Goal: Task Accomplishment & Management: Use online tool/utility

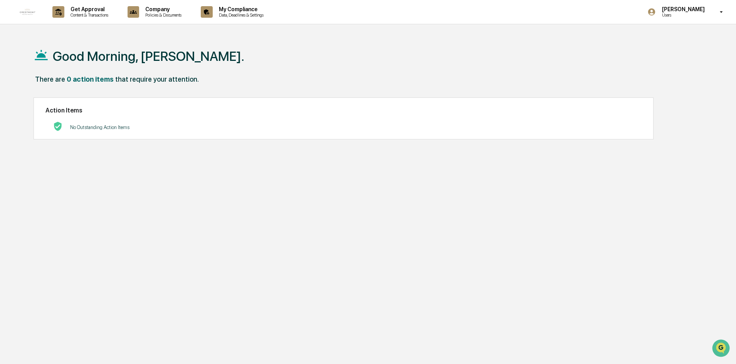
click at [363, 253] on div "Good Morning, [PERSON_NAME]. There are 0 action items that require your attenti…" at bounding box center [364, 219] width 685 height 364
click at [83, 12] on p "Content & Transactions" at bounding box center [88, 14] width 48 height 5
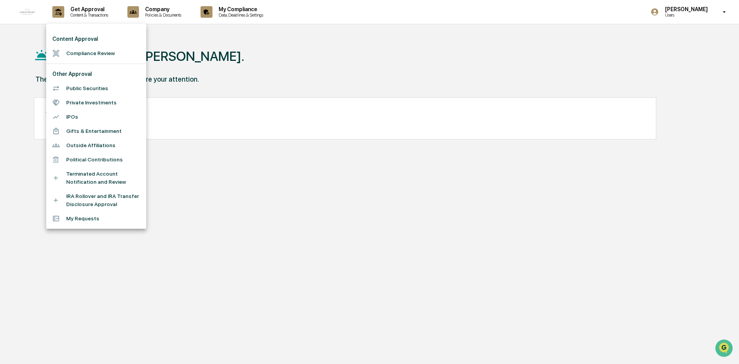
click at [99, 54] on li "Compliance Review" at bounding box center [96, 53] width 100 height 14
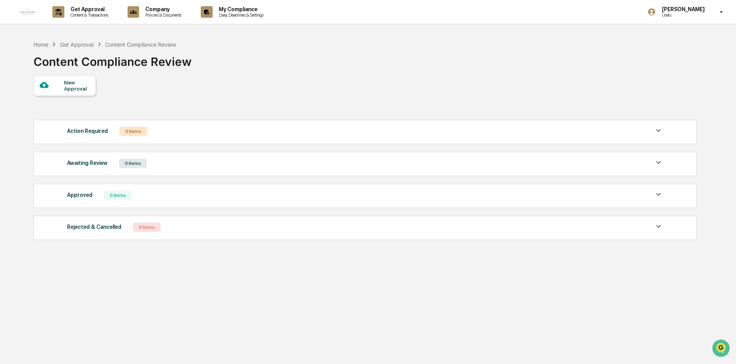
click at [71, 83] on div "New Approval" at bounding box center [77, 85] width 26 height 12
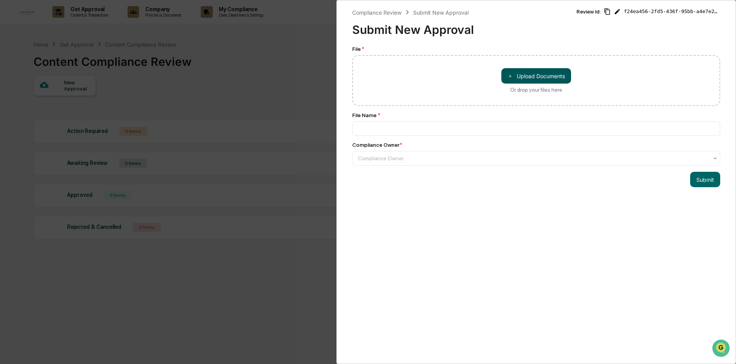
click at [507, 79] on span "＋" at bounding box center [509, 75] width 5 height 7
click at [258, 237] on div "Compliance Review Submit New Approval Submit New Approval Review Id: f24ea456-2…" at bounding box center [368, 182] width 736 height 364
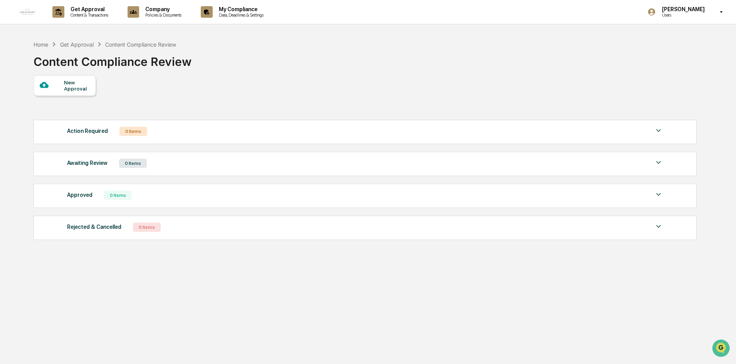
click at [600, 72] on div "Home Get Approval Content Compliance Review Content Compliance Review" at bounding box center [365, 56] width 662 height 39
click at [44, 83] on icon at bounding box center [44, 85] width 8 height 6
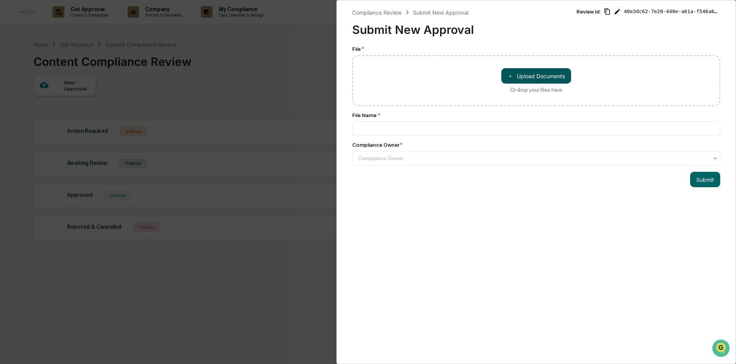
click at [538, 80] on button "＋ Upload Documents" at bounding box center [536, 75] width 70 height 15
type input "**********"
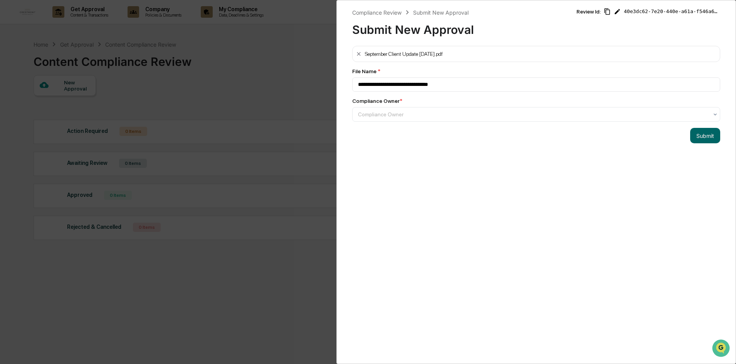
click at [589, 53] on div "September Client Update [DATE].pdf" at bounding box center [536, 54] width 368 height 16
click at [555, 55] on div "September Client Update [DATE].pdf" at bounding box center [536, 54] width 368 height 16
click at [459, 55] on div "September Client Update [DATE].pdf" at bounding box center [536, 54] width 368 height 16
click at [436, 116] on div at bounding box center [533, 115] width 350 height 8
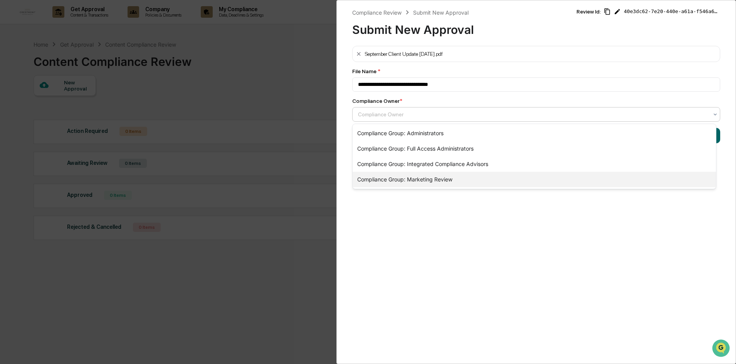
click at [503, 180] on div "Compliance Group: Marketing Review" at bounding box center [533, 179] width 363 height 15
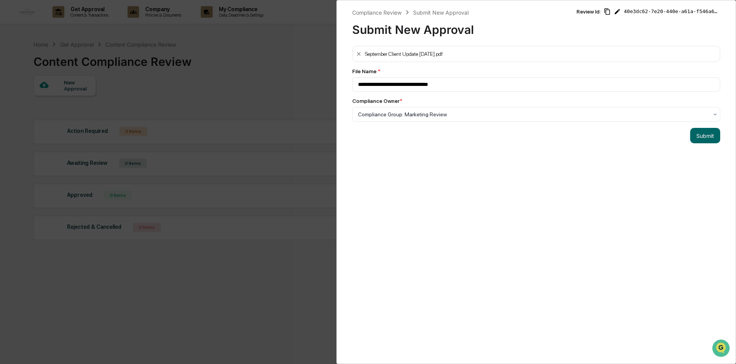
click at [510, 160] on div "**********" at bounding box center [535, 182] width 399 height 364
click at [513, 116] on div at bounding box center [533, 115] width 350 height 8
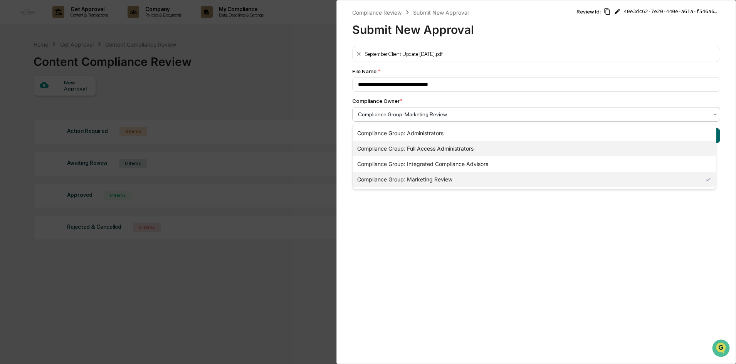
click at [511, 151] on div "Compliance Group: Full Access Administrators" at bounding box center [533, 148] width 363 height 15
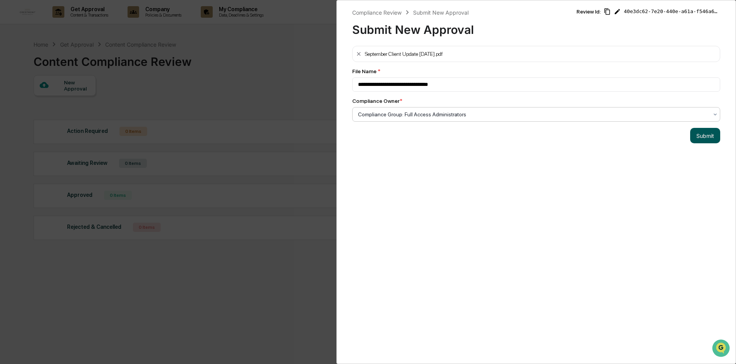
click at [699, 134] on button "Submit" at bounding box center [705, 135] width 30 height 15
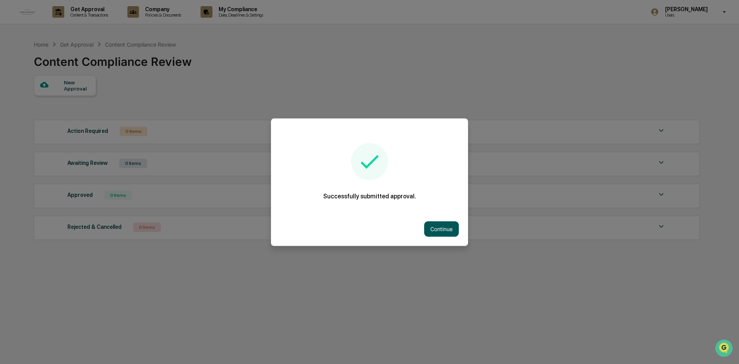
click at [436, 227] on button "Continue" at bounding box center [441, 228] width 35 height 15
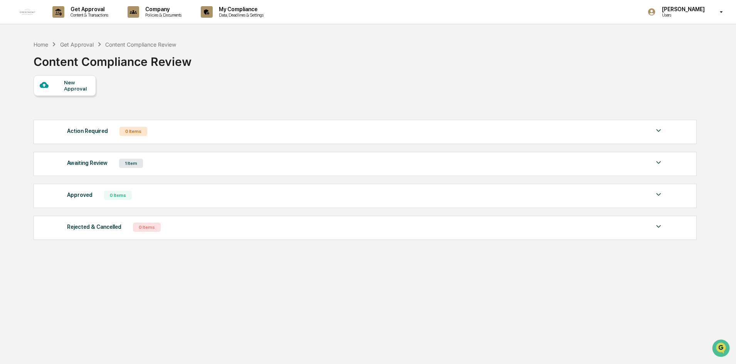
click at [60, 82] on div at bounding box center [52, 85] width 24 height 10
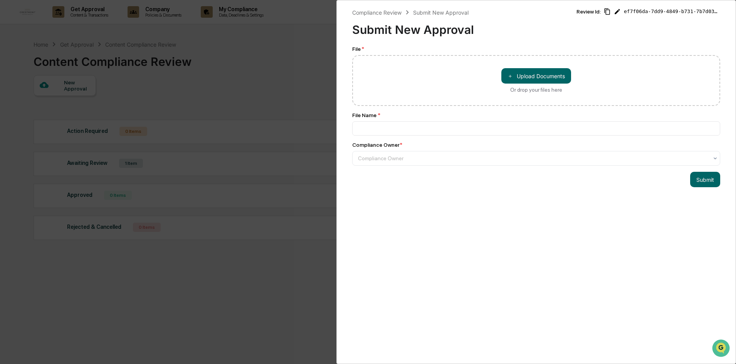
click at [520, 84] on div "＋ Upload Documents Or drop your files here" at bounding box center [536, 80] width 70 height 25
click at [0, 0] on input "＋ Upload Documents Or drop your files here" at bounding box center [0, 0] width 0 height 0
type input "**********"
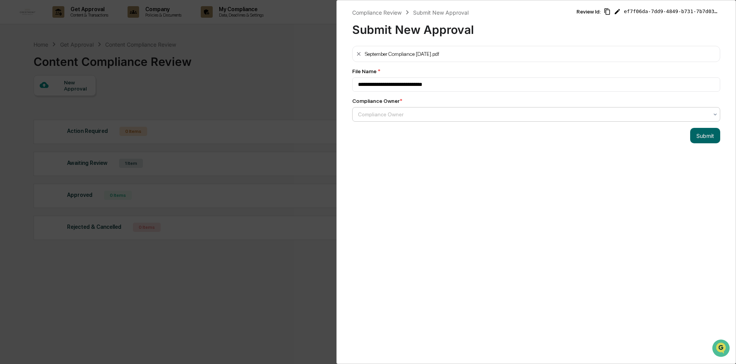
click at [497, 113] on div at bounding box center [533, 115] width 350 height 8
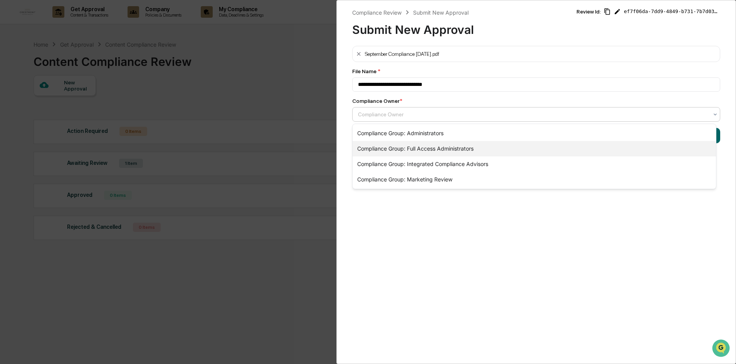
click at [487, 148] on div "Compliance Group: Full Access Administrators" at bounding box center [533, 148] width 363 height 15
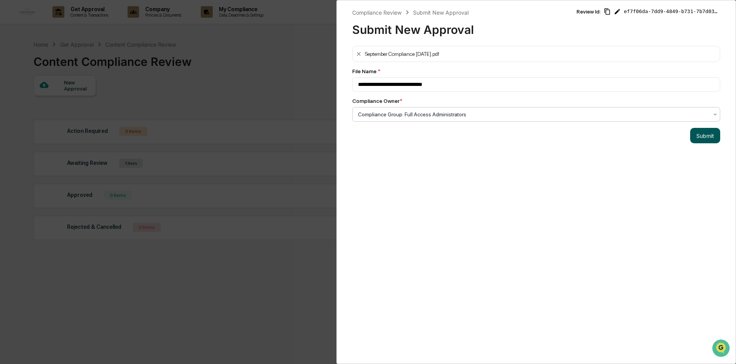
click at [697, 137] on button "Submit" at bounding box center [705, 135] width 30 height 15
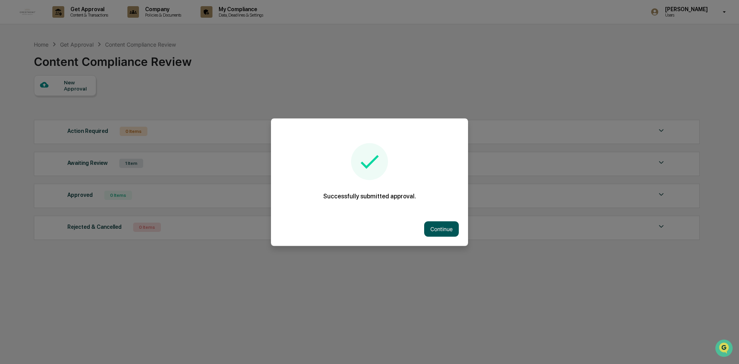
click at [447, 227] on button "Continue" at bounding box center [441, 228] width 35 height 15
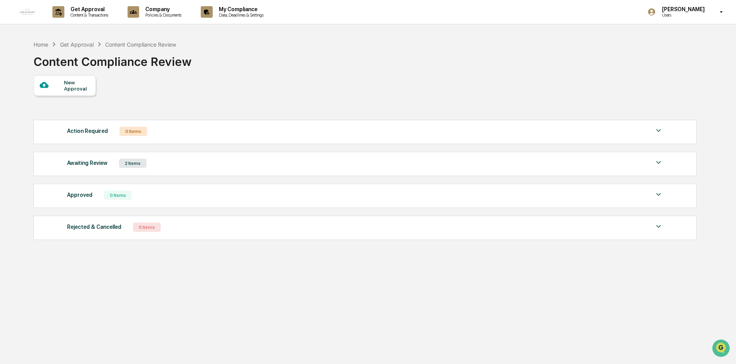
click at [198, 163] on div "Awaiting Review 2 Items" at bounding box center [365, 163] width 596 height 11
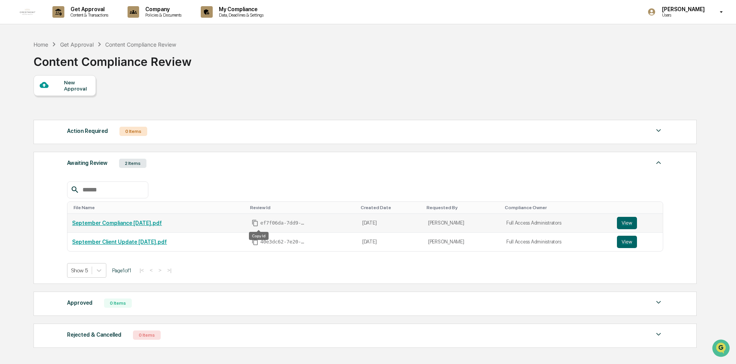
click at [258, 223] on icon "Copy Id" at bounding box center [254, 222] width 7 height 7
click at [258, 223] on icon "Copied!" at bounding box center [254, 222] width 7 height 7
click at [624, 223] on button "View" at bounding box center [627, 223] width 20 height 12
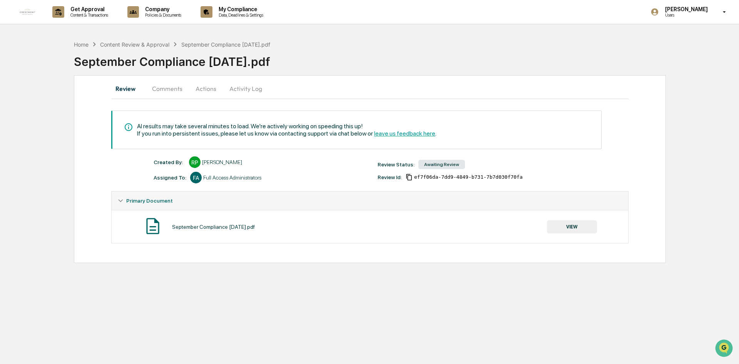
click at [160, 86] on button "Comments" at bounding box center [167, 88] width 43 height 18
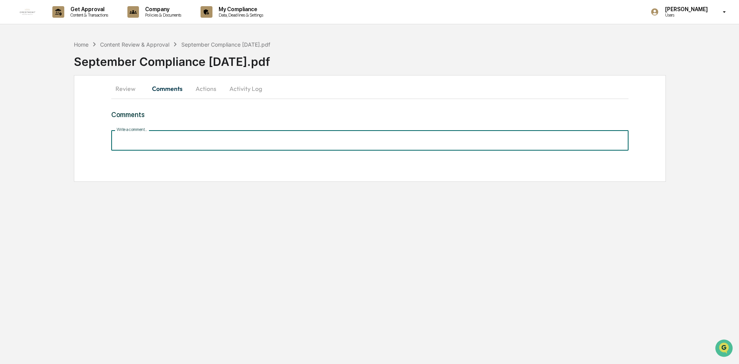
click at [161, 146] on input "Write a comment..." at bounding box center [370, 140] width 518 height 20
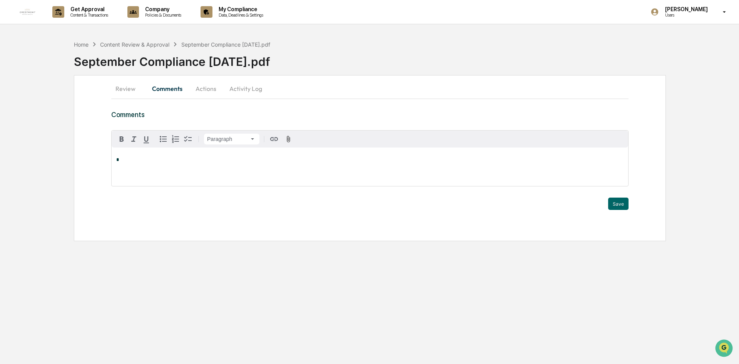
click at [127, 92] on button "Review" at bounding box center [128, 88] width 35 height 18
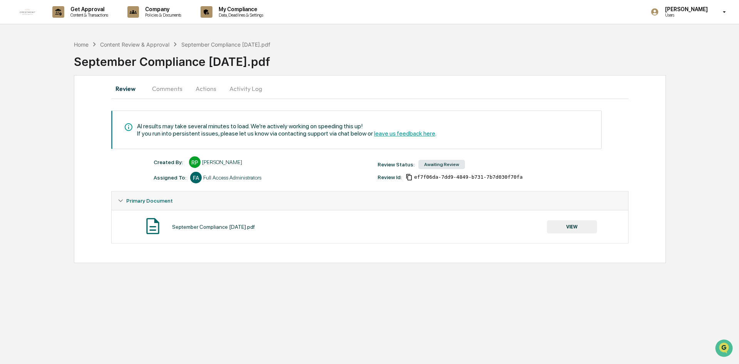
click at [169, 89] on button "Comments" at bounding box center [167, 88] width 43 height 18
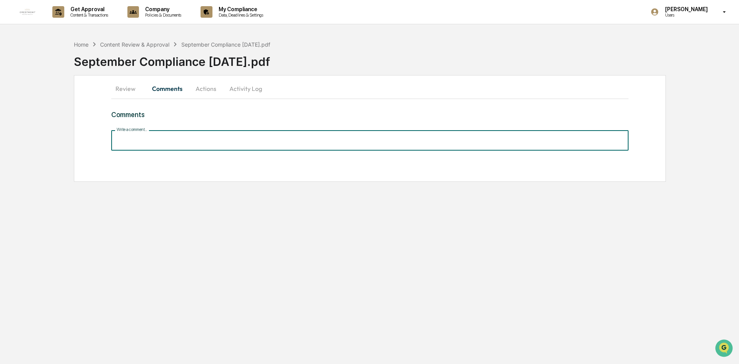
click at [230, 144] on input "Write a comment..." at bounding box center [370, 140] width 518 height 20
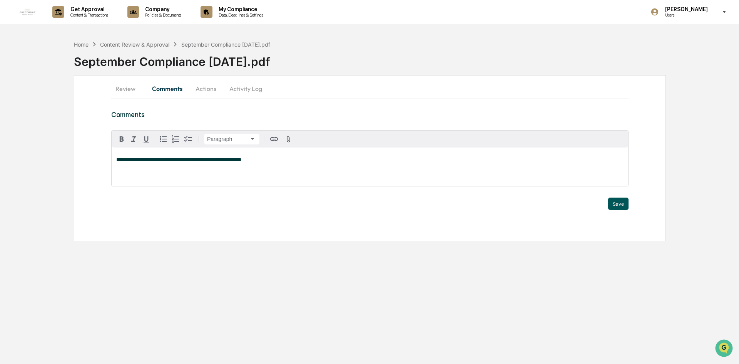
click at [627, 205] on button "Save" at bounding box center [618, 204] width 20 height 12
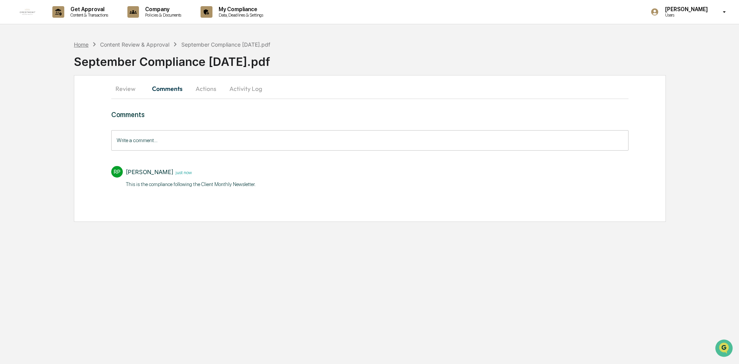
click at [87, 45] on div "Home" at bounding box center [81, 44] width 15 height 7
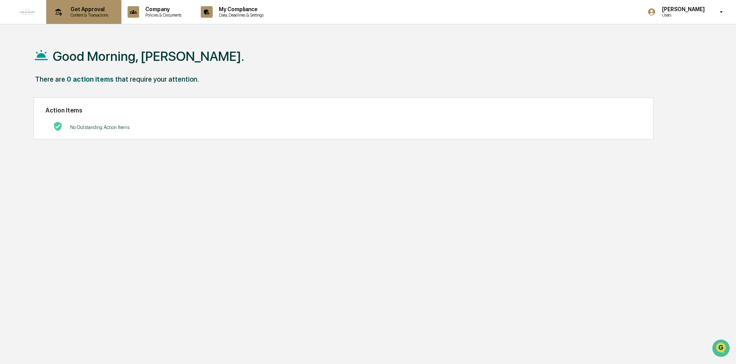
click at [89, 4] on div "Get Approval Content & Transactions" at bounding box center [82, 12] width 67 height 24
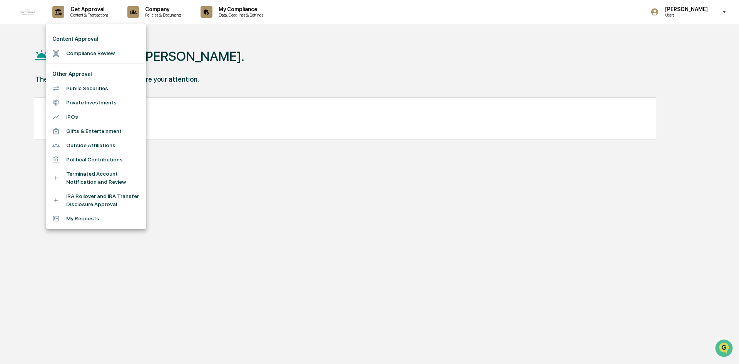
click at [89, 55] on li "Compliance Review" at bounding box center [96, 53] width 100 height 14
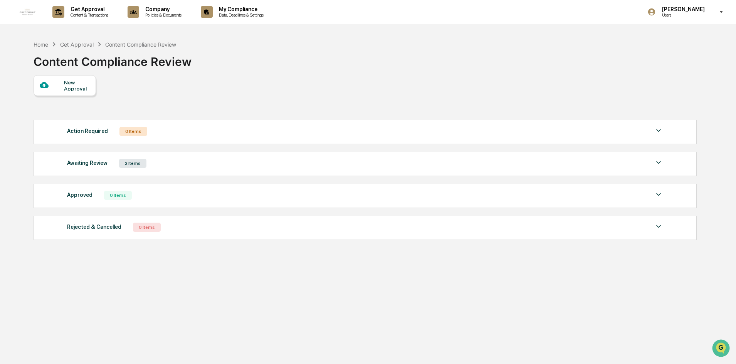
click at [156, 164] on div "Awaiting Review 2 Items" at bounding box center [365, 163] width 596 height 11
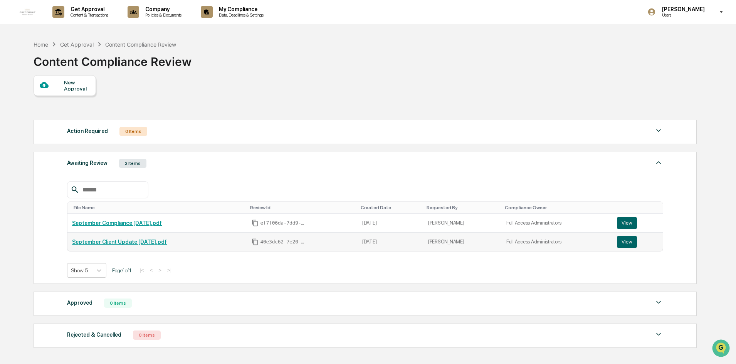
click at [137, 242] on link "September Client Update [DATE].pdf" at bounding box center [119, 242] width 95 height 6
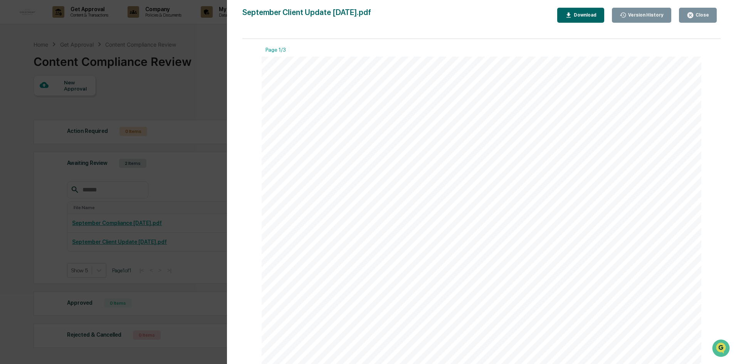
click at [195, 79] on div "Version History 09/08/2025, 04:04 PM Rebecca Pitre September Client Update 9.1.…" at bounding box center [368, 182] width 736 height 364
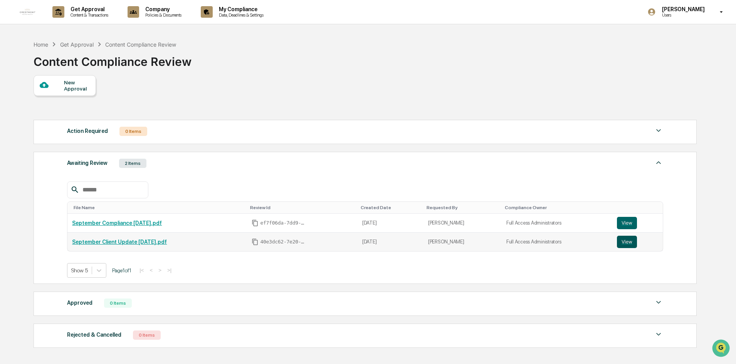
click at [622, 243] on button "View" at bounding box center [627, 242] width 20 height 12
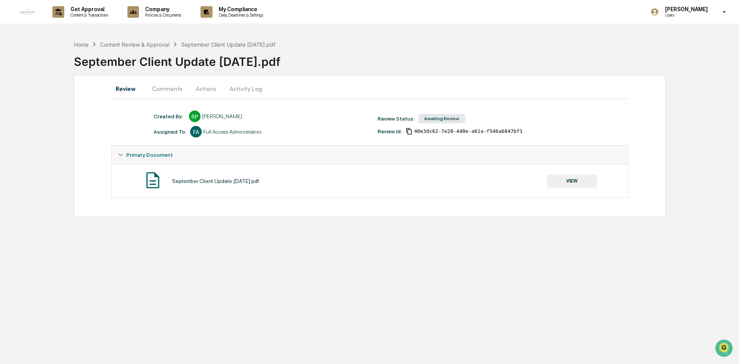
click at [168, 87] on button "Comments" at bounding box center [167, 88] width 43 height 18
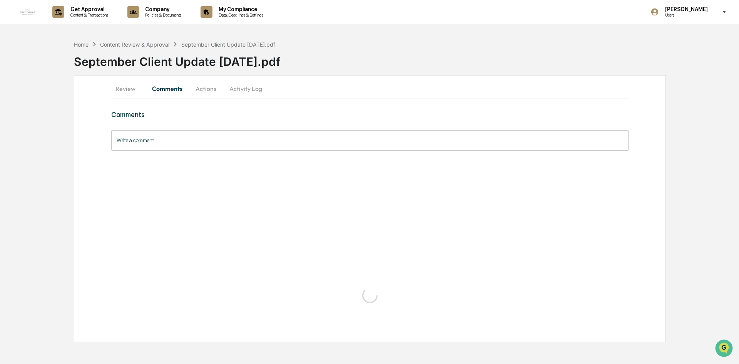
click at [206, 141] on input "Write a comment..." at bounding box center [370, 140] width 518 height 20
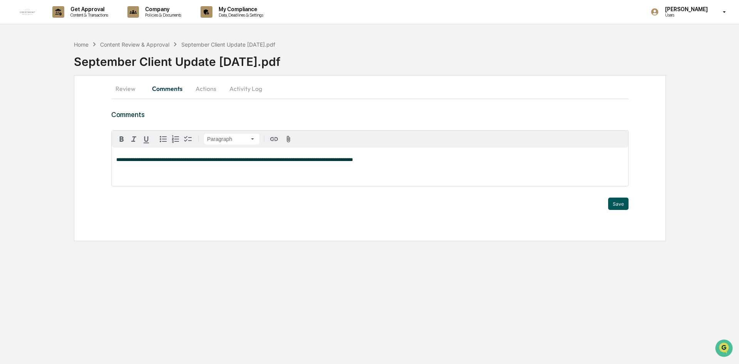
click at [609, 203] on button "Save" at bounding box center [618, 204] width 20 height 12
